Goal: Check status

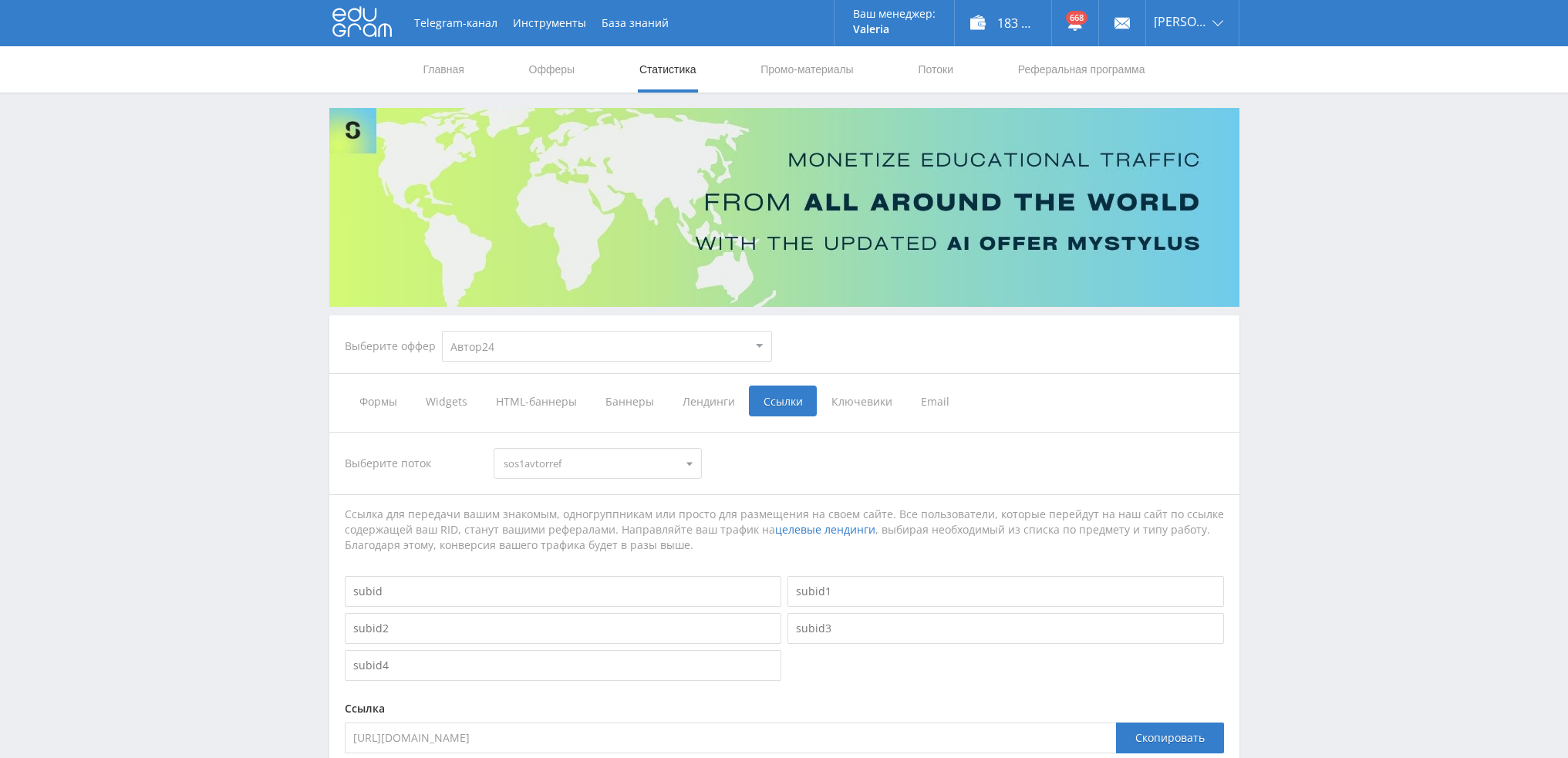
select select "1"
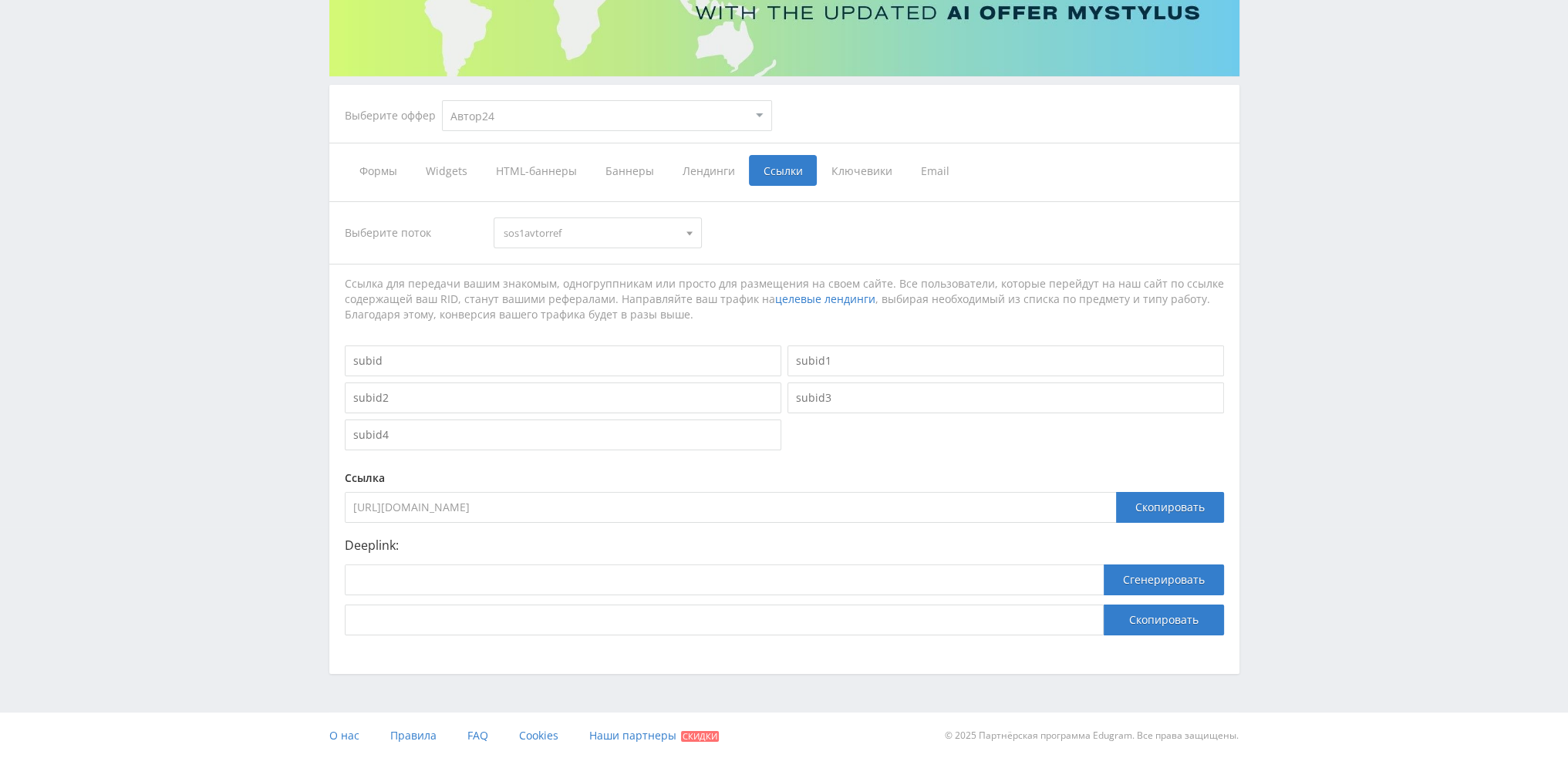
scroll to position [230, 0]
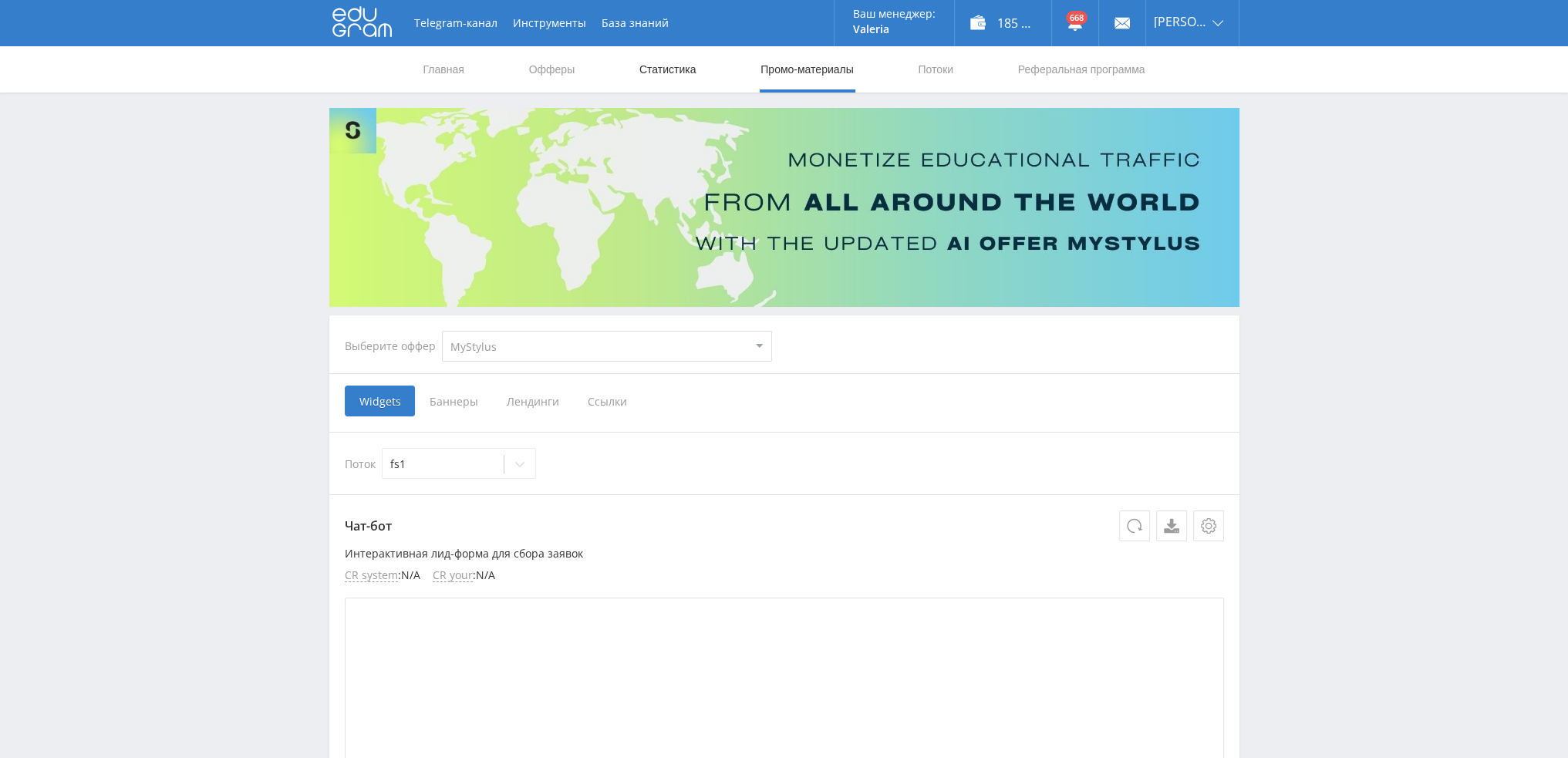
click at [667, 66] on link "Статистика" at bounding box center [667, 70] width 60 height 47
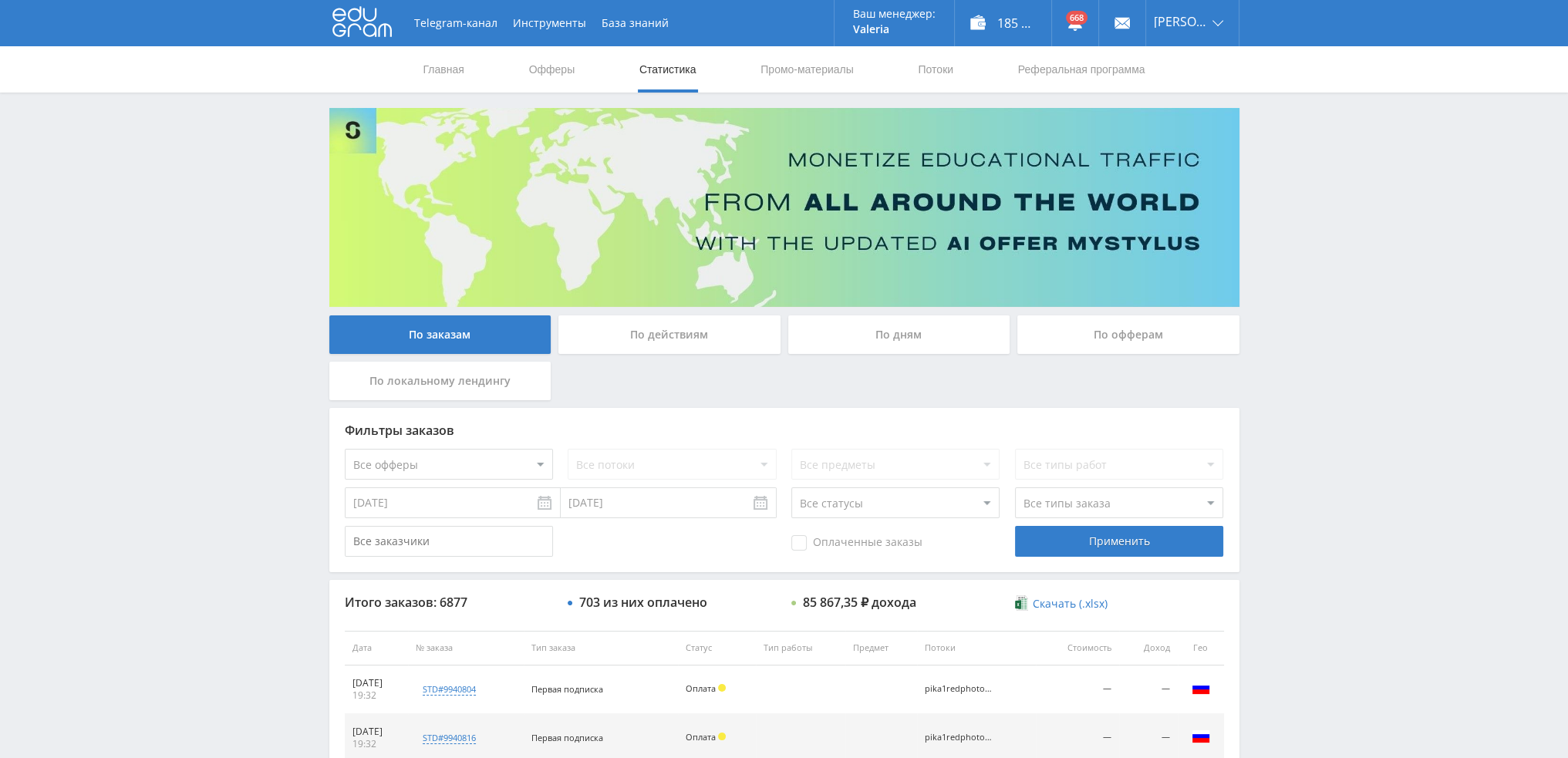
click at [833, 321] on div "По дням" at bounding box center [899, 334] width 222 height 39
click at [0, 0] on input "По дням" at bounding box center [0, 0] width 0 height 0
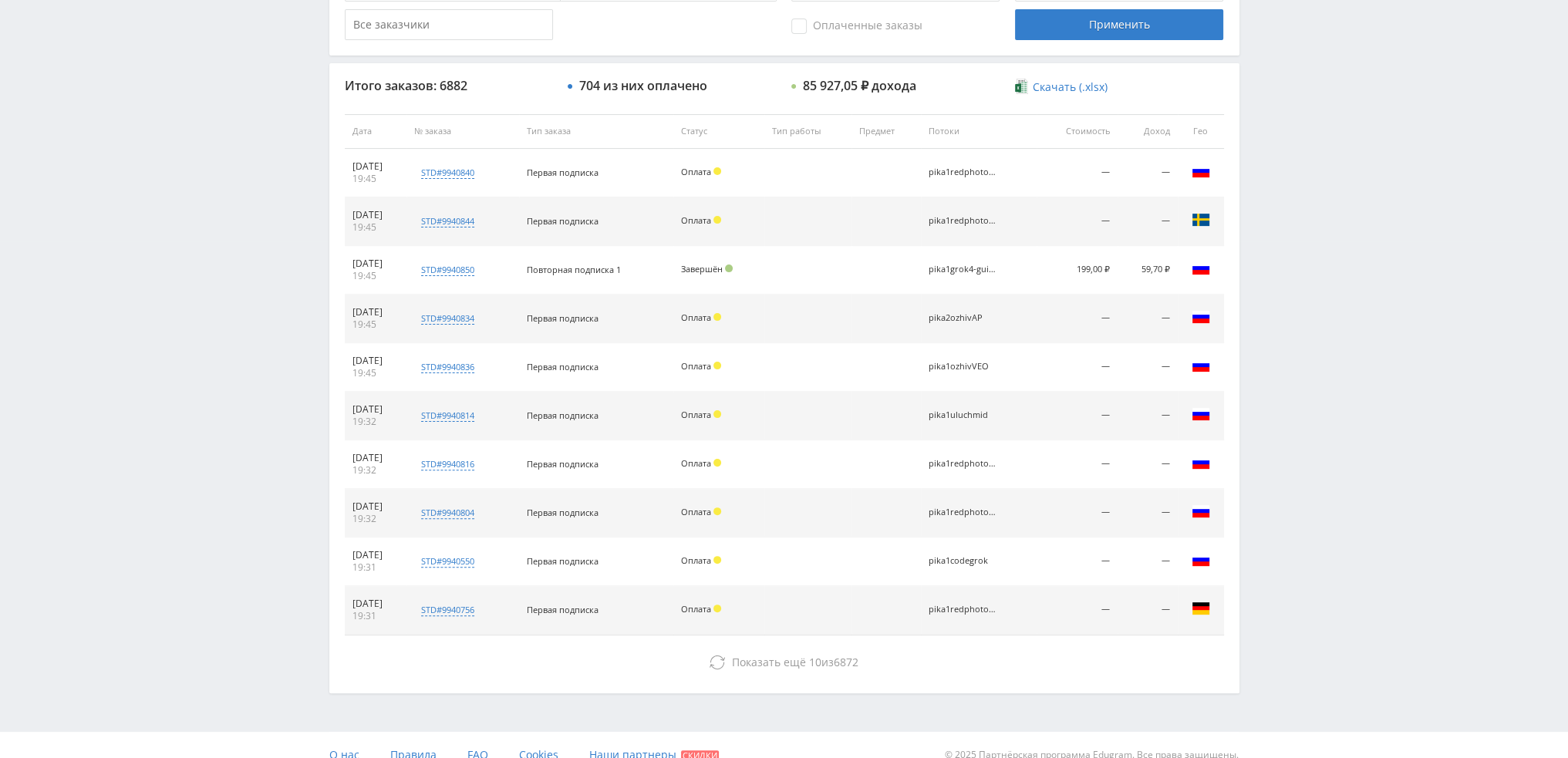
scroll to position [533, 0]
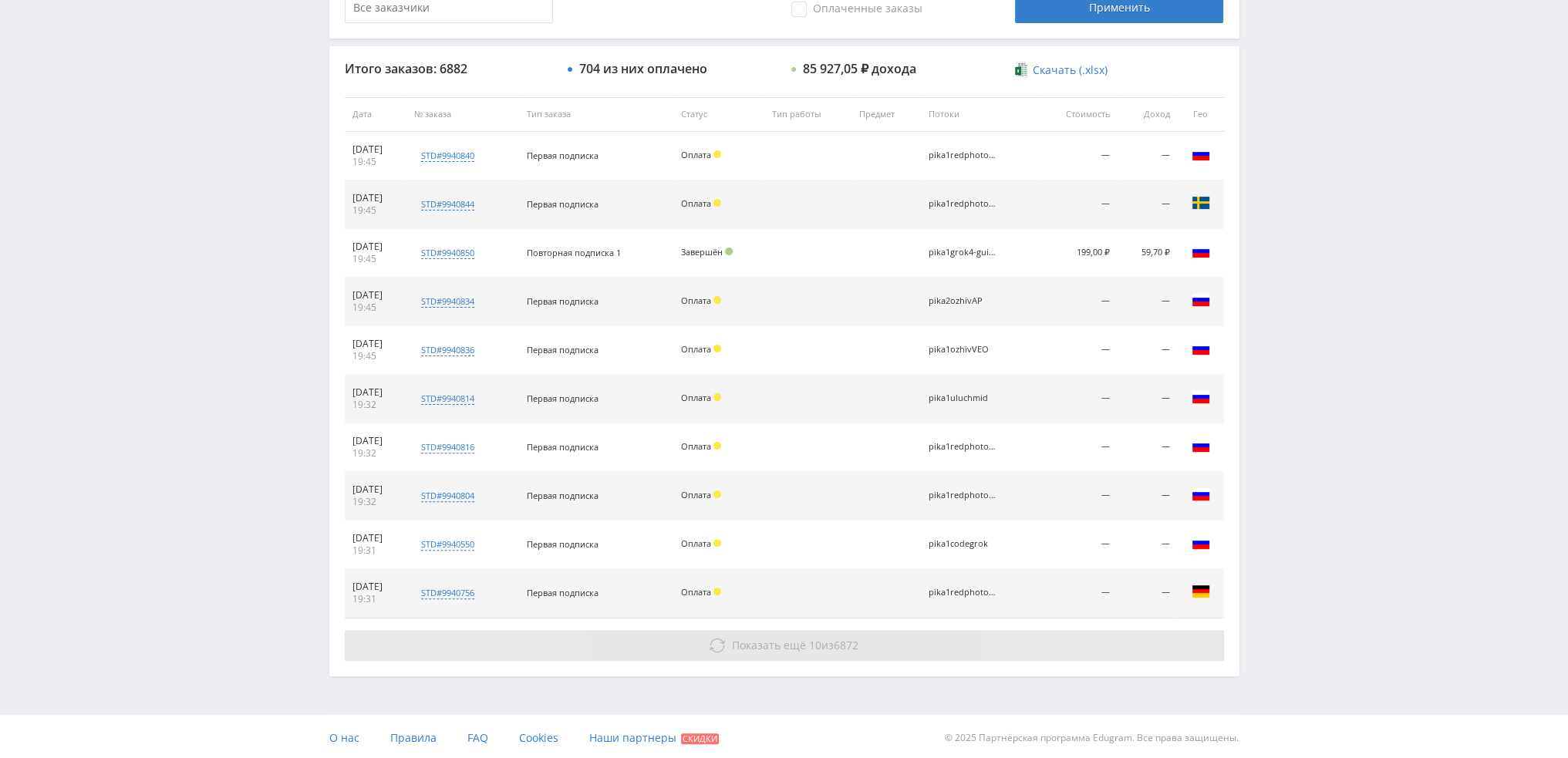
click at [772, 642] on span "Показать ещё" at bounding box center [768, 644] width 74 height 14
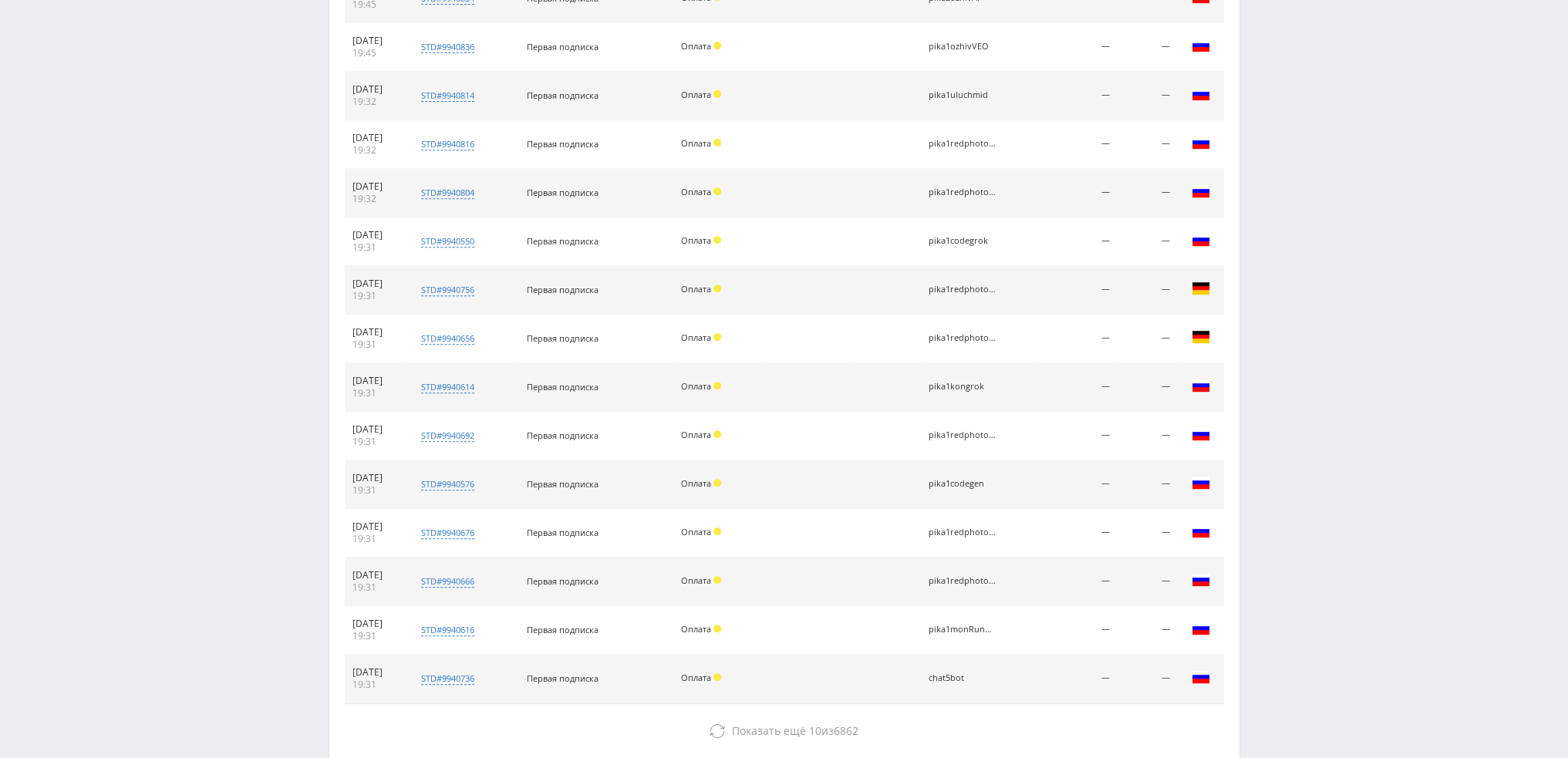
scroll to position [841, 0]
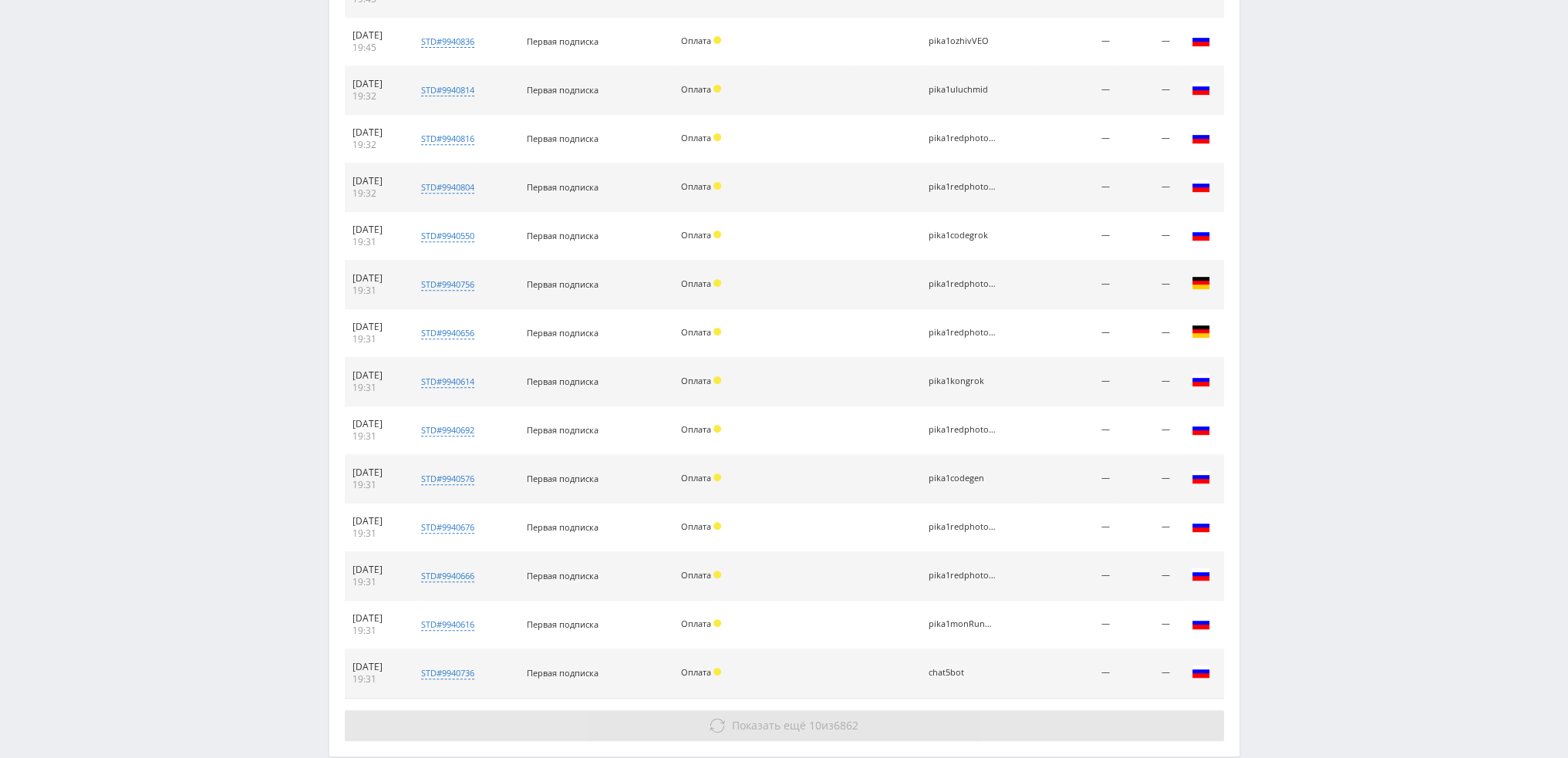
click at [749, 712] on button "Показать ещё 10 из 6862" at bounding box center [784, 725] width 879 height 30
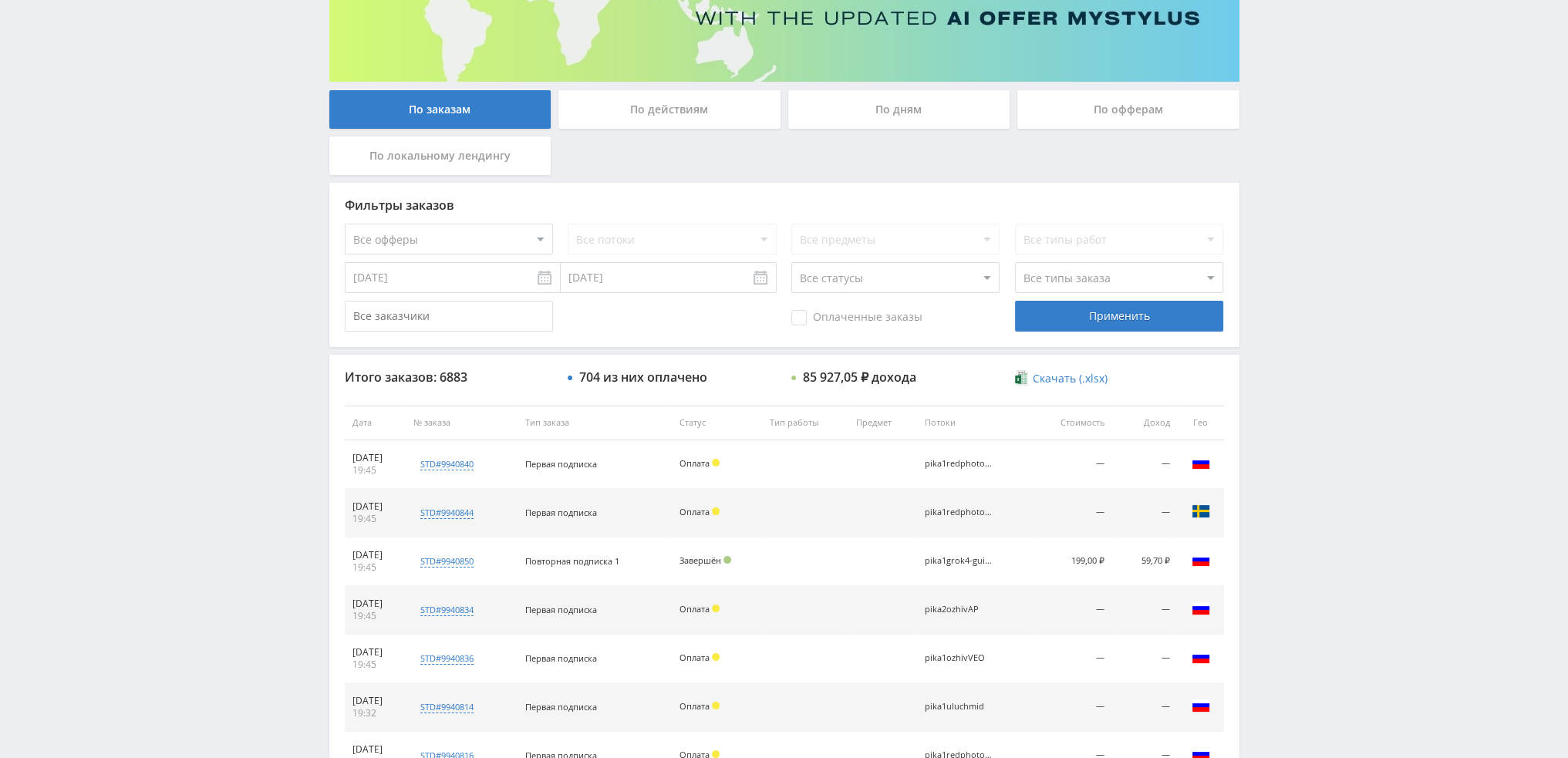
scroll to position [0, 0]
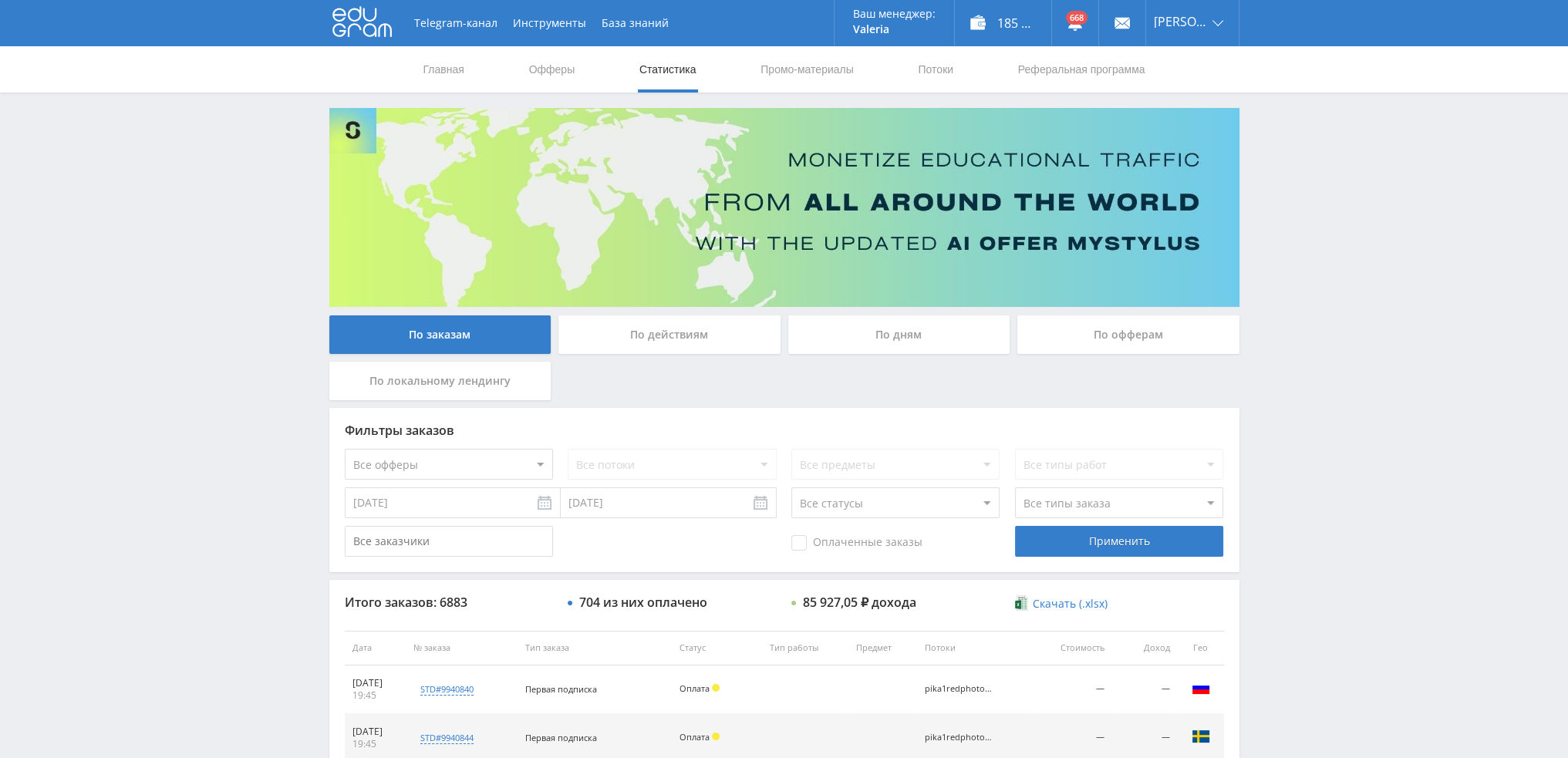
click at [907, 328] on div "По дням" at bounding box center [899, 334] width 222 height 39
click at [0, 0] on input "По дням" at bounding box center [0, 0] width 0 height 0
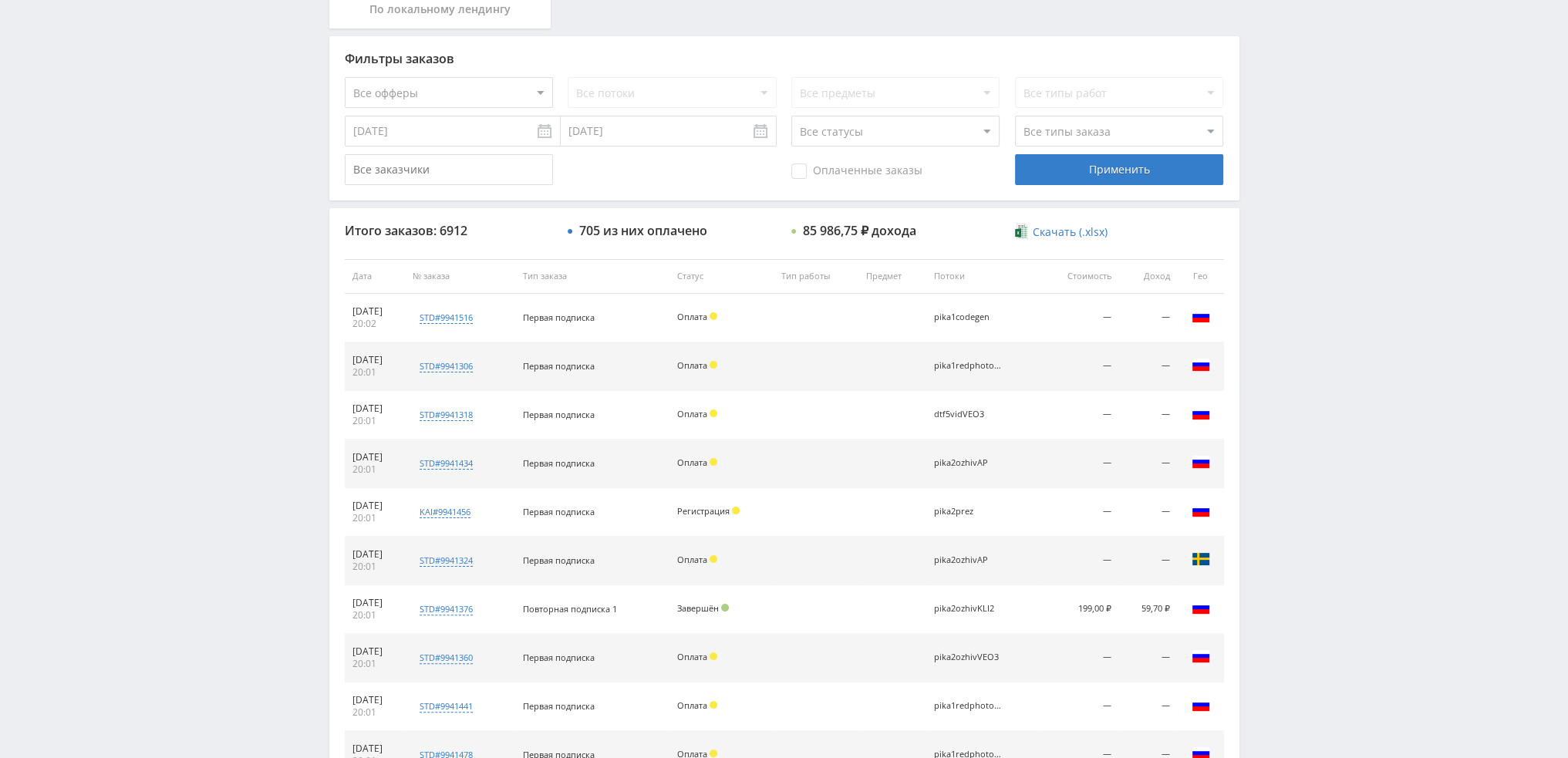
scroll to position [533, 0]
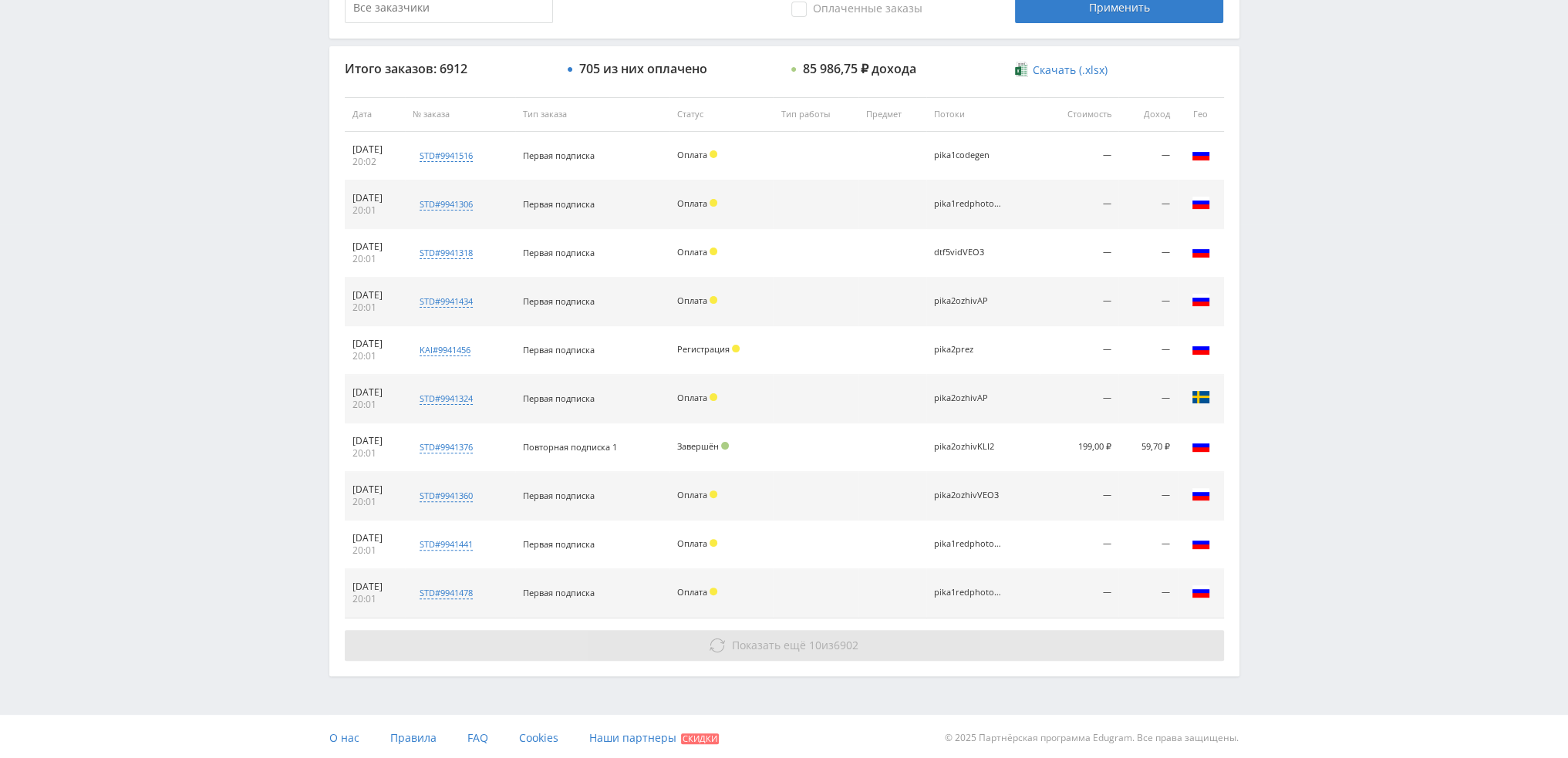
click at [758, 642] on span "Показать ещё" at bounding box center [768, 644] width 74 height 14
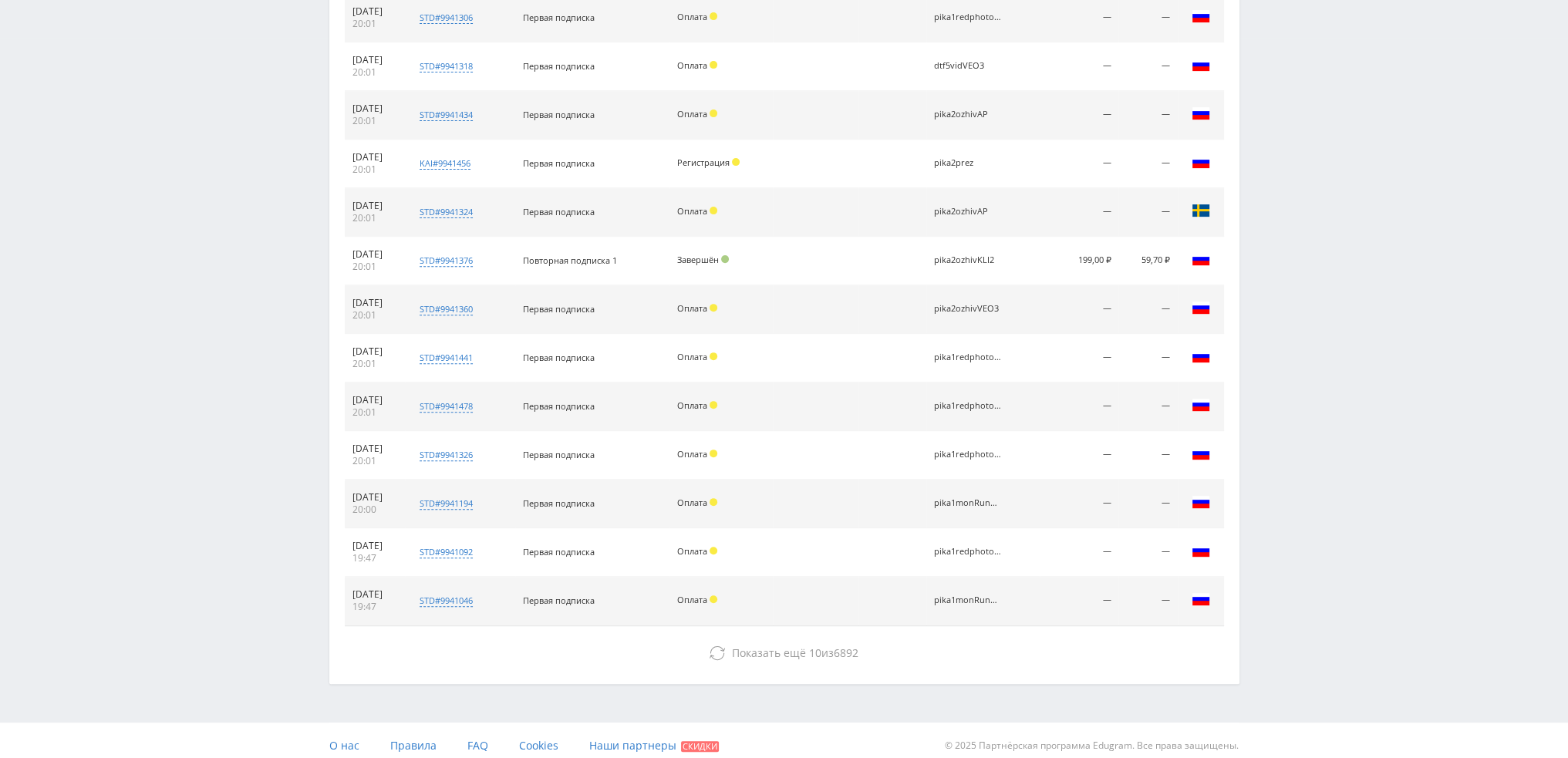
scroll to position [728, 0]
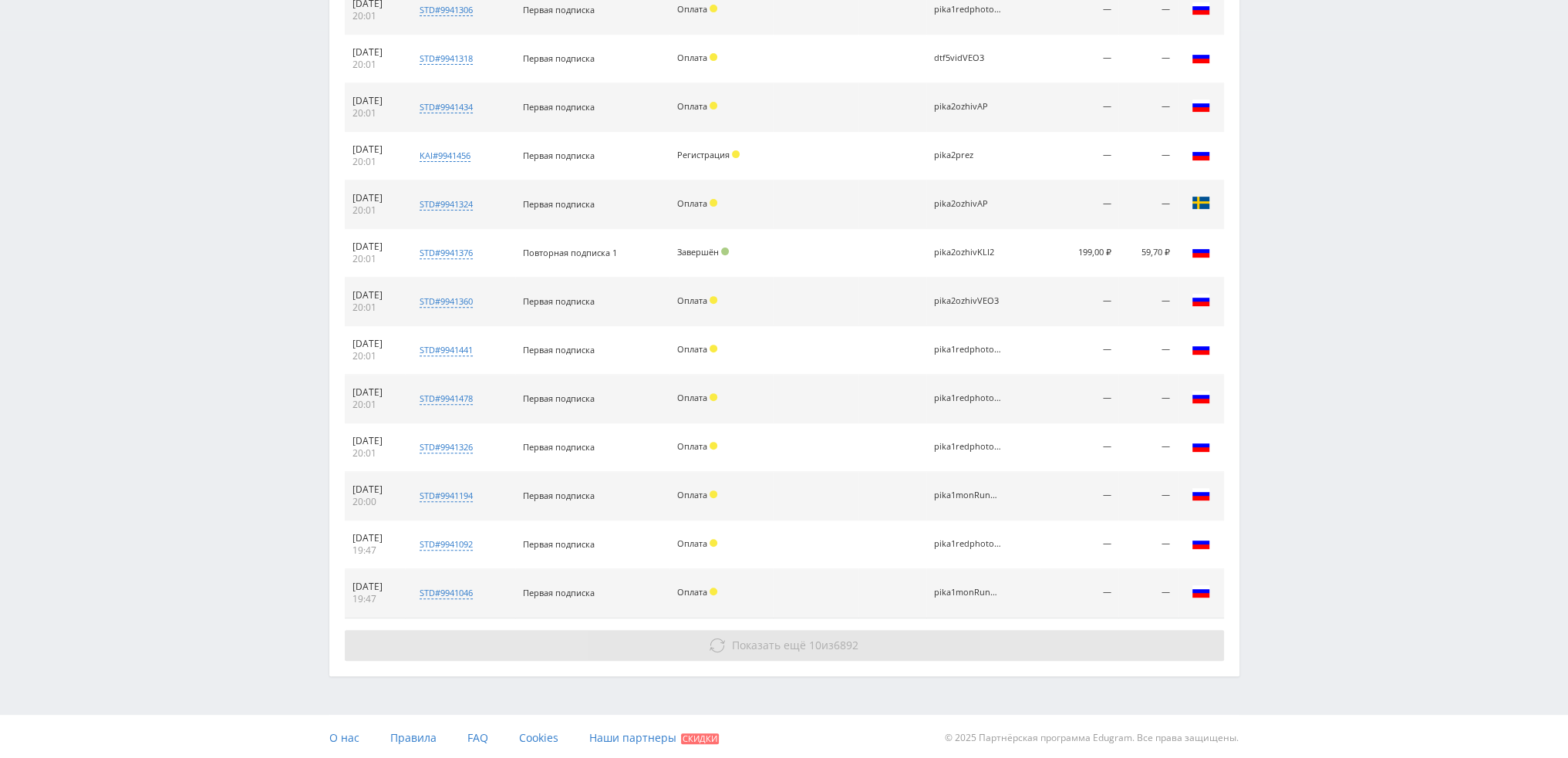
click at [799, 638] on span "Показать ещё" at bounding box center [768, 644] width 74 height 14
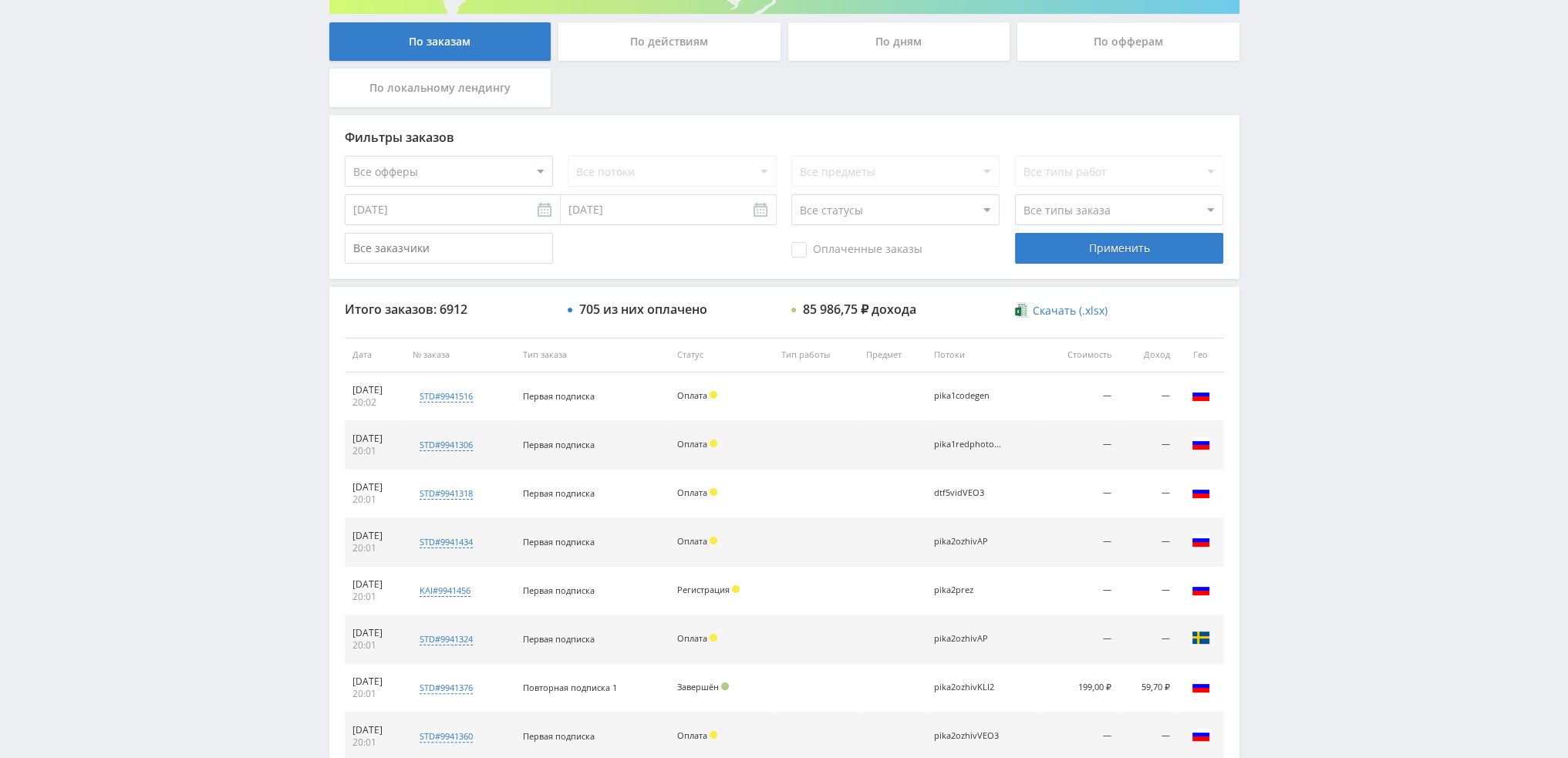
scroll to position [0, 0]
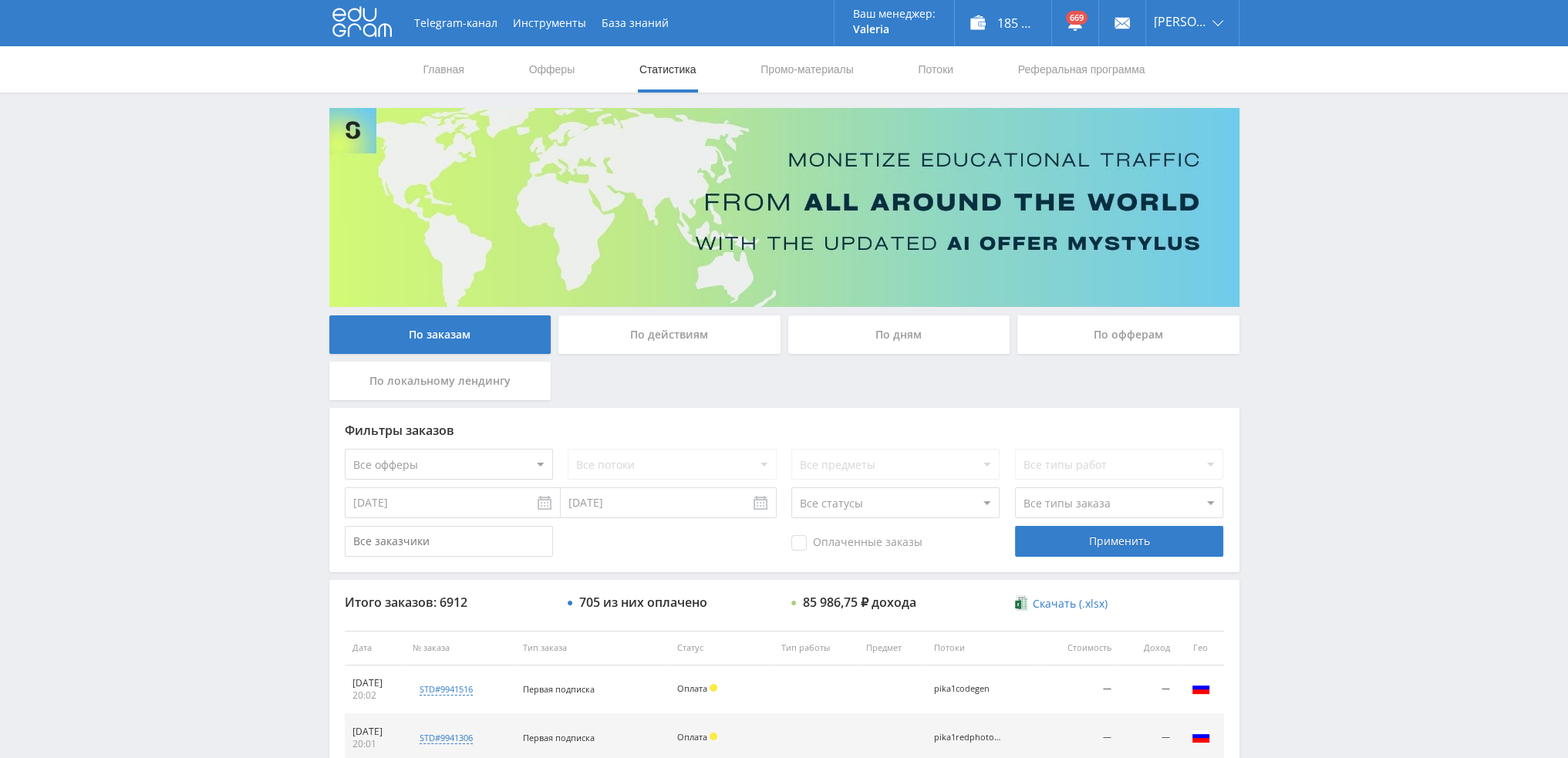
click at [921, 344] on div "По дням" at bounding box center [899, 334] width 222 height 39
click at [0, 0] on input "По дням" at bounding box center [0, 0] width 0 height 0
